Goal: Transaction & Acquisition: Purchase product/service

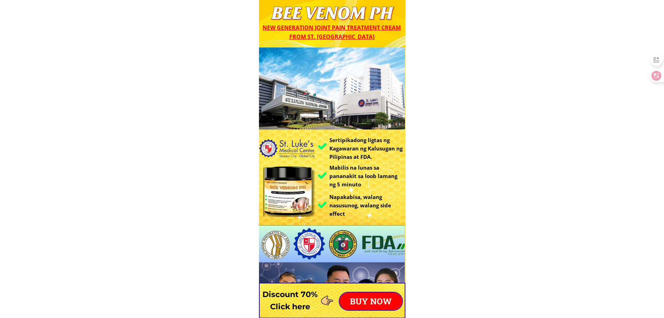
click at [370, 295] on p "BUY NOW" at bounding box center [371, 300] width 63 height 17
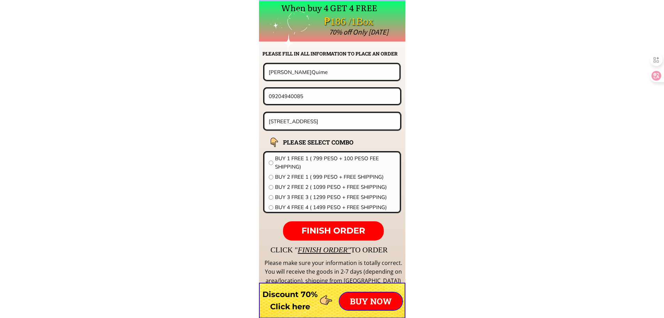
scroll to position [5472, 0]
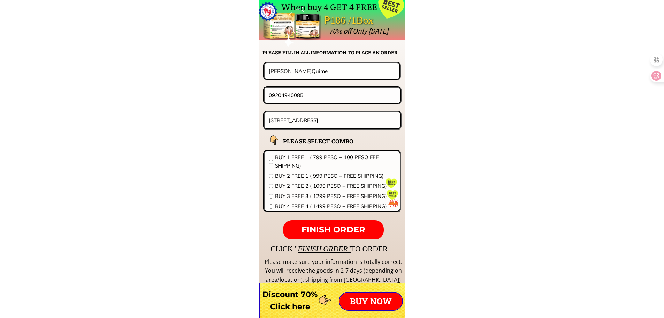
drag, startPoint x: 312, startPoint y: 76, endPoint x: 179, endPoint y: 76, distance: 132.9
paste input "[PERSON_NAME]"
type input "[PERSON_NAME]"
click at [338, 119] on input "[STREET_ADDRESS]" at bounding box center [332, 120] width 131 height 16
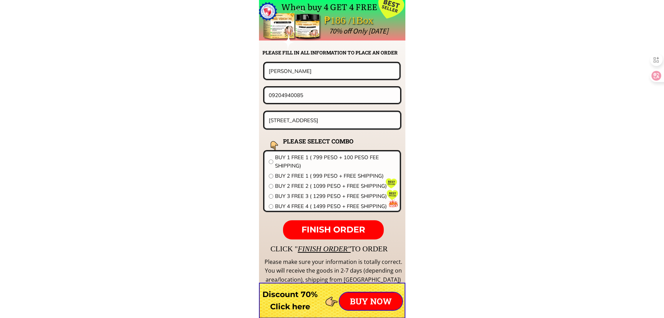
paste input "purok 2 magoong linamon lanao del norte"
type input "purok 2 magoong linamon lanao del norte"
click at [315, 103] on form "FINISH ORDER [PERSON_NAME] 09204940085 purok 2 magoong linamon lanao del norte …" at bounding box center [289, 150] width 226 height 177
click at [318, 95] on input "09204940085" at bounding box center [332, 95] width 131 height 15
paste input "36511571"
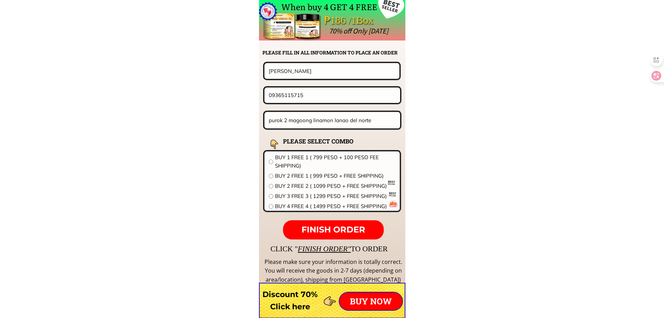
type input "09365115715"
click at [311, 187] on span "BUY 2 FREE 2 ( 1099 PESO + FREE SHIPPING)" at bounding box center [335, 186] width 121 height 8
radio input "true"
click at [336, 227] on span "FINISH ORDER" at bounding box center [334, 229] width 64 height 10
